Goal: Check status: Check status

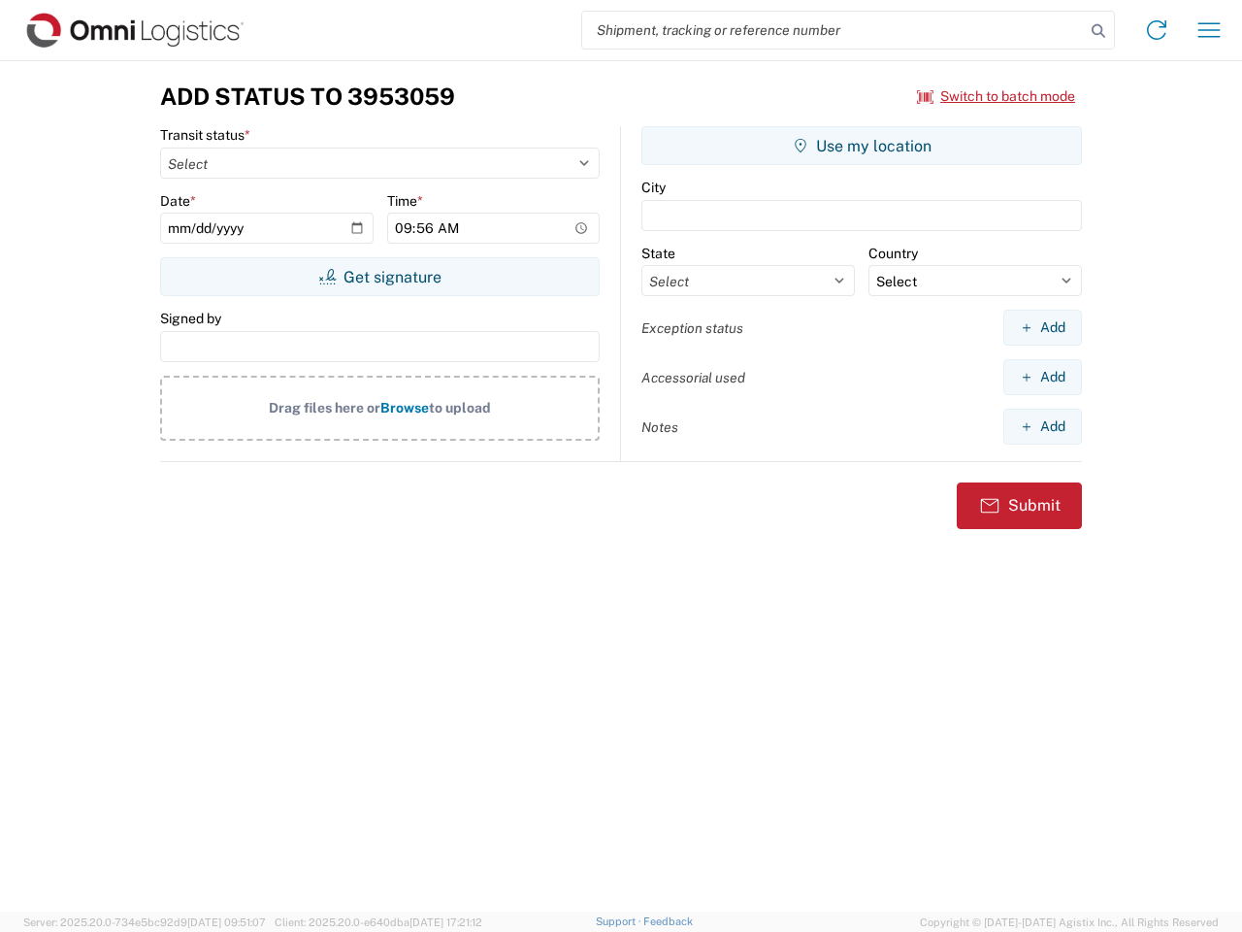
click at [834, 30] on input "search" at bounding box center [833, 30] width 503 height 37
click at [1099, 31] on icon at bounding box center [1098, 30] width 27 height 27
click at [1157, 30] on icon at bounding box center [1156, 30] width 31 height 31
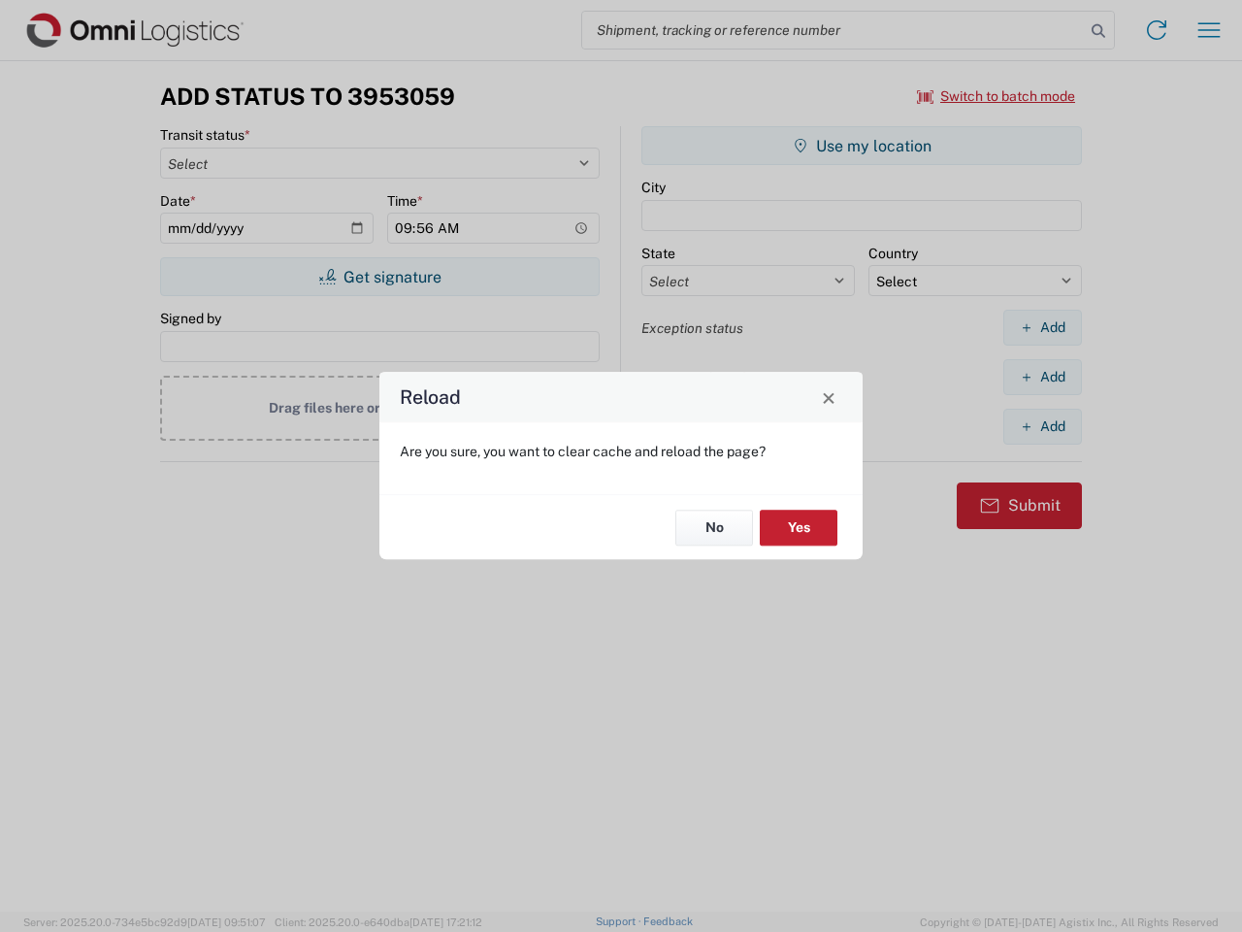
click at [997, 96] on div "Reload Are you sure, you want to clear cache and reload the page? No Yes" at bounding box center [621, 466] width 1242 height 932
click at [379, 277] on div "Reload Are you sure, you want to clear cache and reload the page? No Yes" at bounding box center [621, 466] width 1242 height 932
click at [862, 146] on div "Reload Are you sure, you want to clear cache and reload the page? No Yes" at bounding box center [621, 466] width 1242 height 932
click at [1042, 327] on div "Reload Are you sure, you want to clear cache and reload the page? No Yes" at bounding box center [621, 466] width 1242 height 932
click at [1042, 377] on div "Reload Are you sure, you want to clear cache and reload the page? No Yes" at bounding box center [621, 466] width 1242 height 932
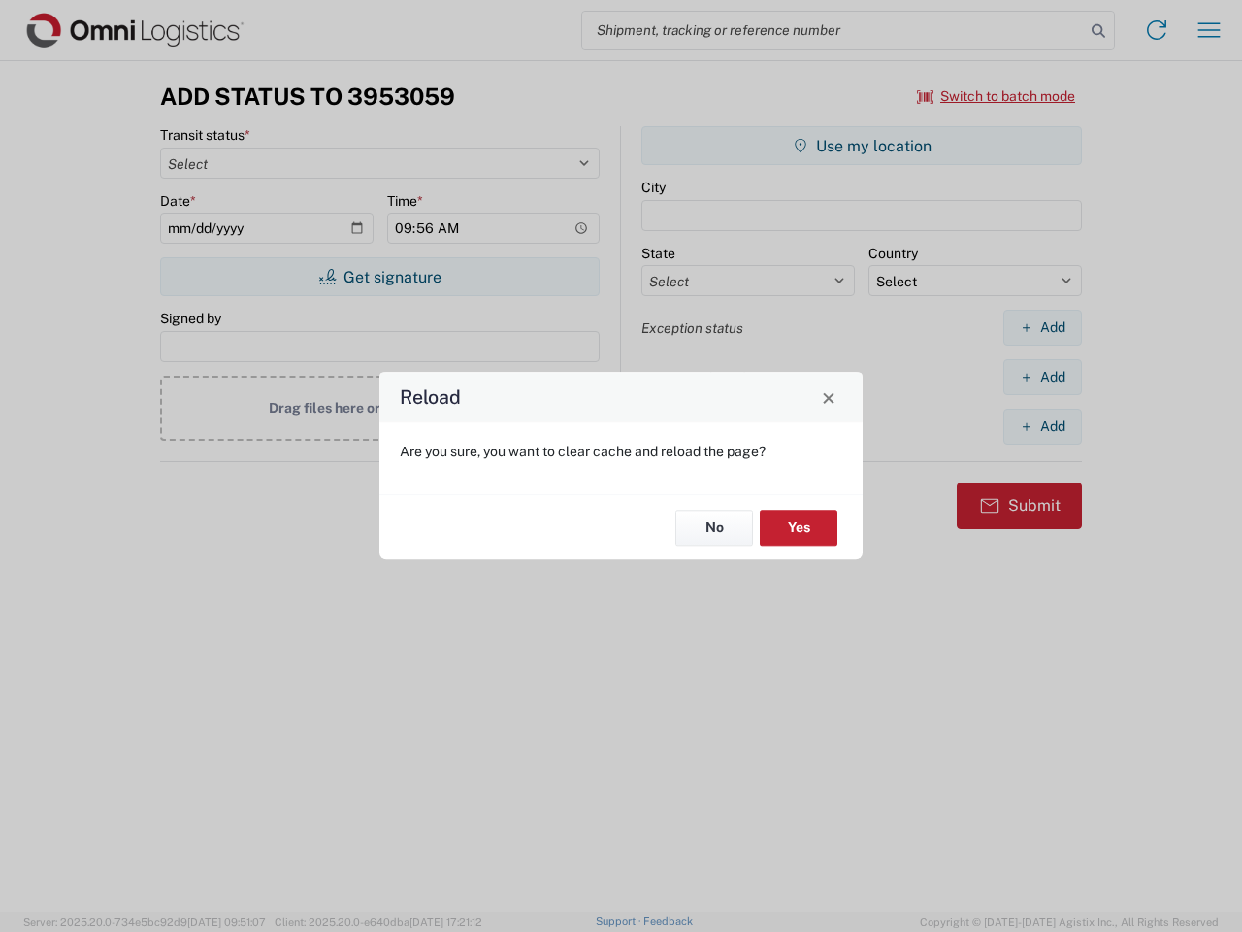
click at [1042, 426] on div "Reload Are you sure, you want to clear cache and reload the page? No Yes" at bounding box center [621, 466] width 1242 height 932
